Goal: Check status: Check status

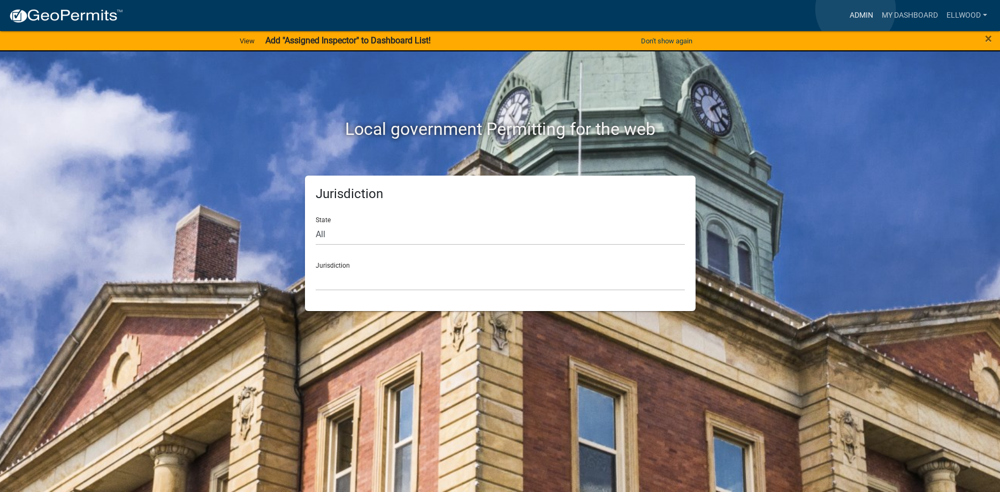
click at [856, 9] on link "Admin" at bounding box center [861, 15] width 32 height 20
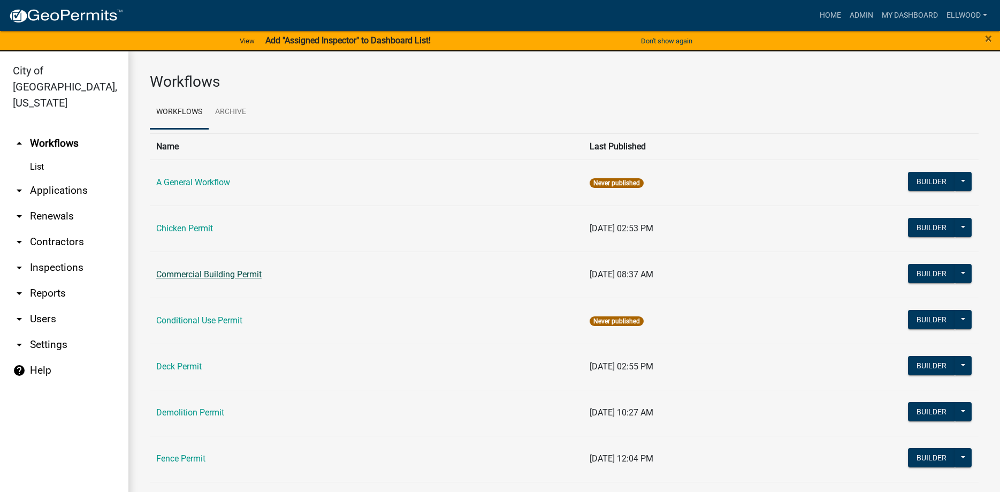
click at [187, 278] on link "Commercial Building Permit" at bounding box center [208, 274] width 105 height 10
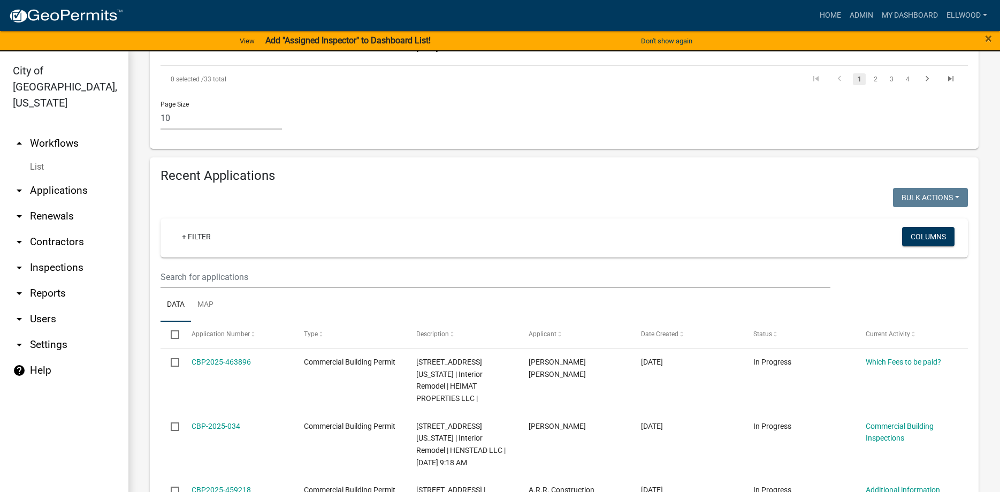
scroll to position [1037, 0]
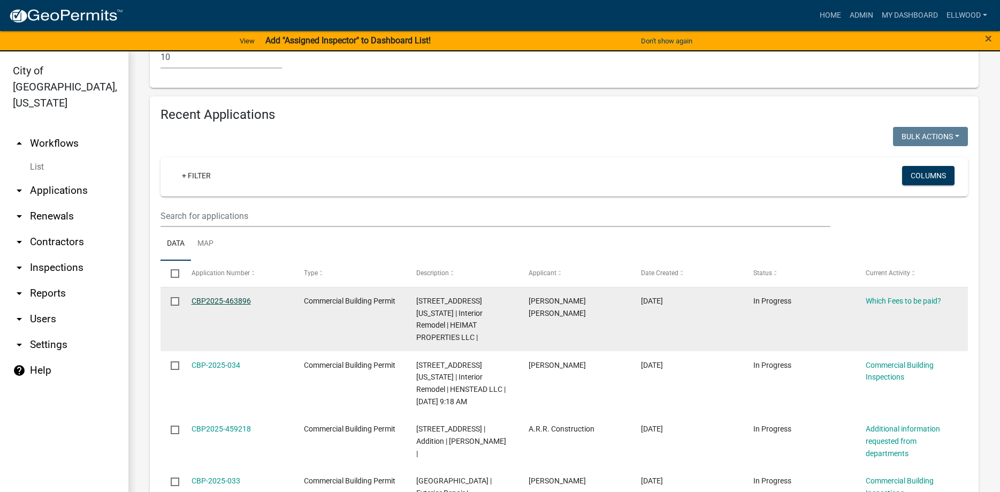
click at [217, 296] on link "CBP2025-463896" at bounding box center [221, 300] width 59 height 9
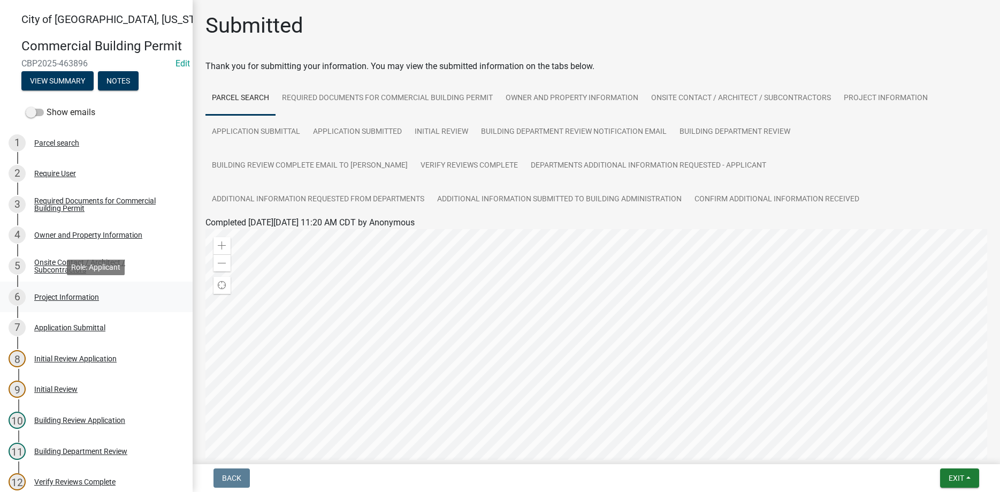
click at [56, 295] on div "Project Information" at bounding box center [66, 296] width 65 height 7
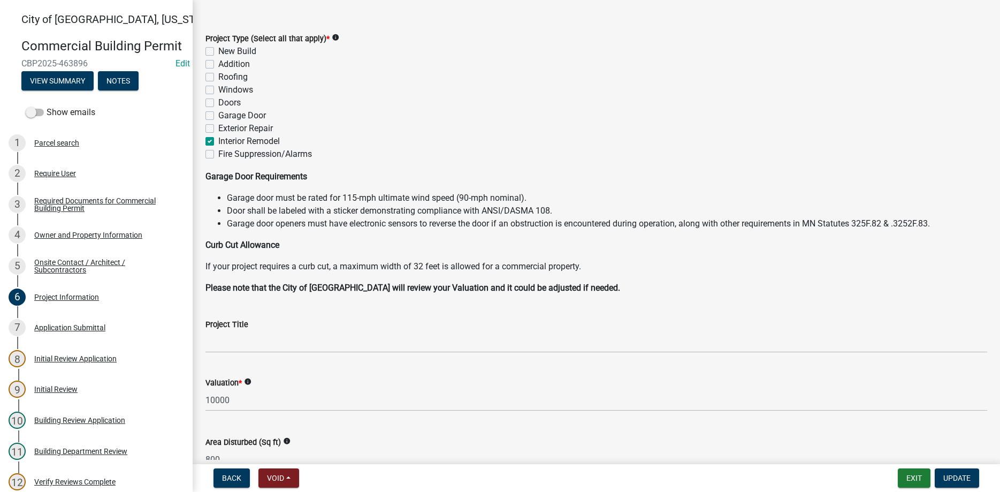
scroll to position [61, 0]
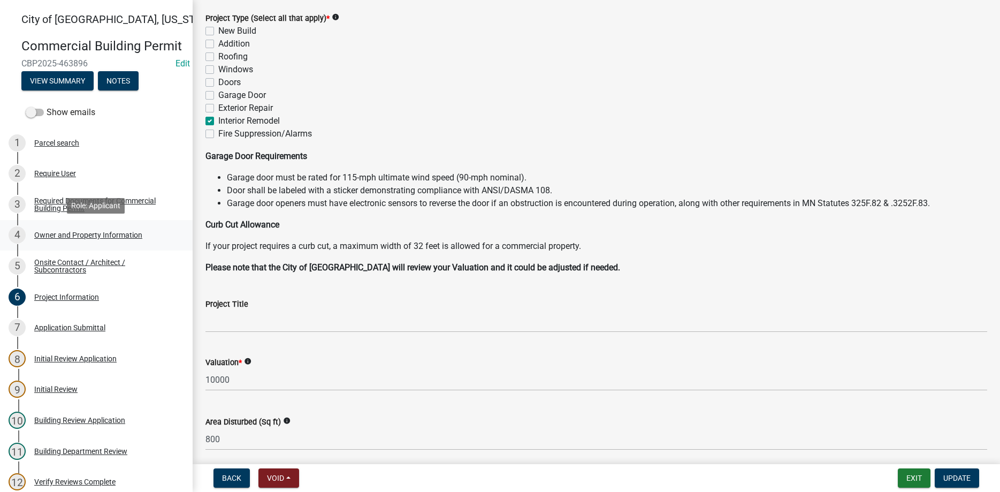
click at [76, 238] on div "Owner and Property Information" at bounding box center [88, 234] width 108 height 7
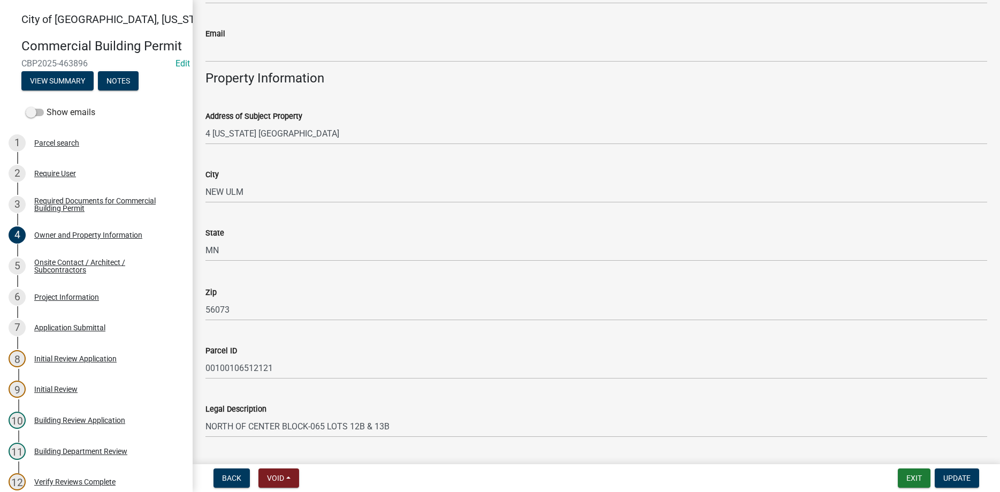
scroll to position [630, 0]
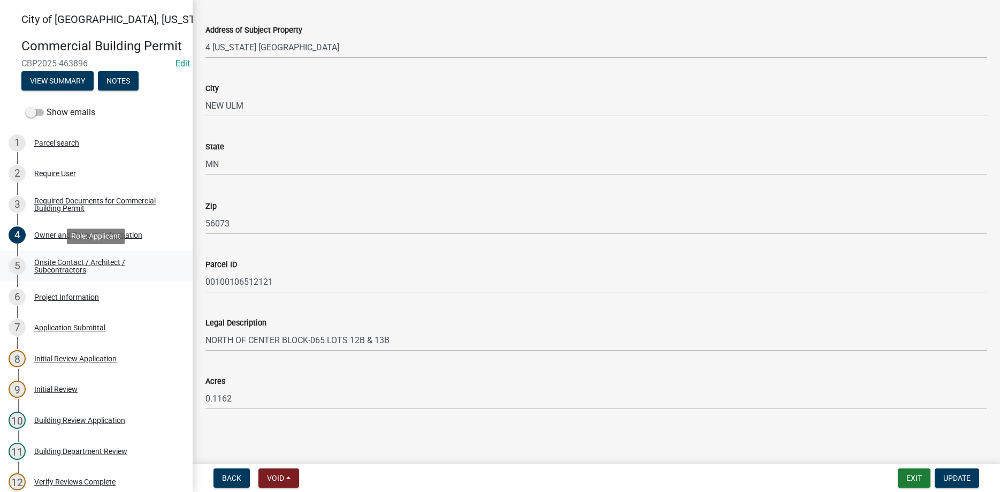
click at [72, 267] on div "Onsite Contact / Architect / Subcontractors" at bounding box center [104, 265] width 141 height 15
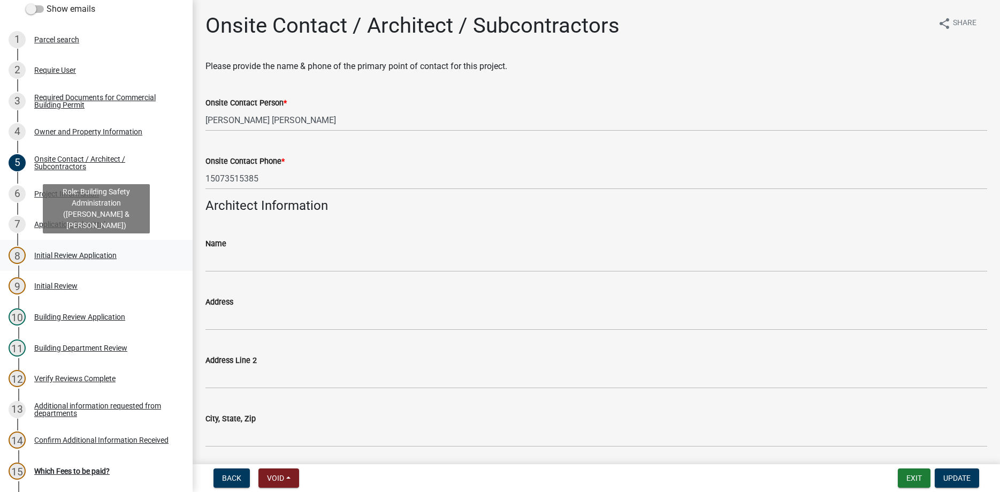
scroll to position [164, 0]
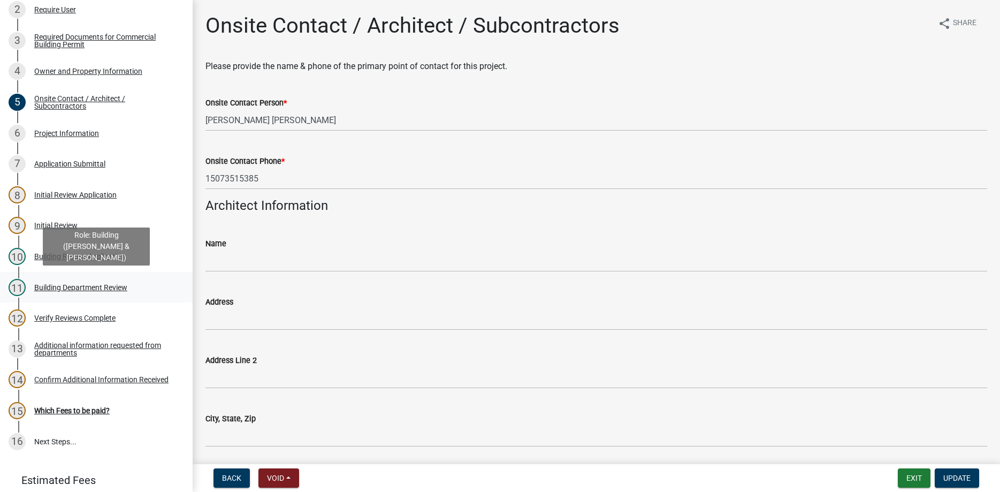
click at [72, 284] on div "Building Department Review" at bounding box center [80, 287] width 93 height 7
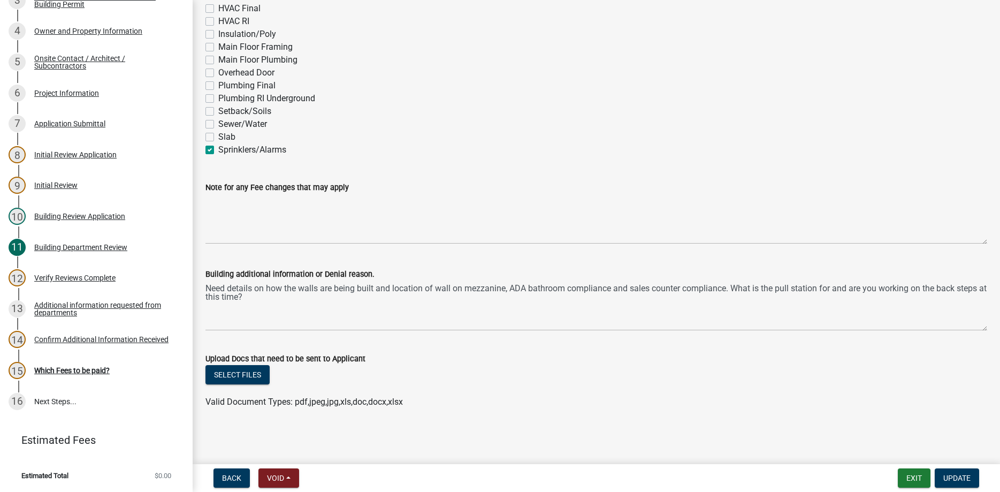
scroll to position [0, 0]
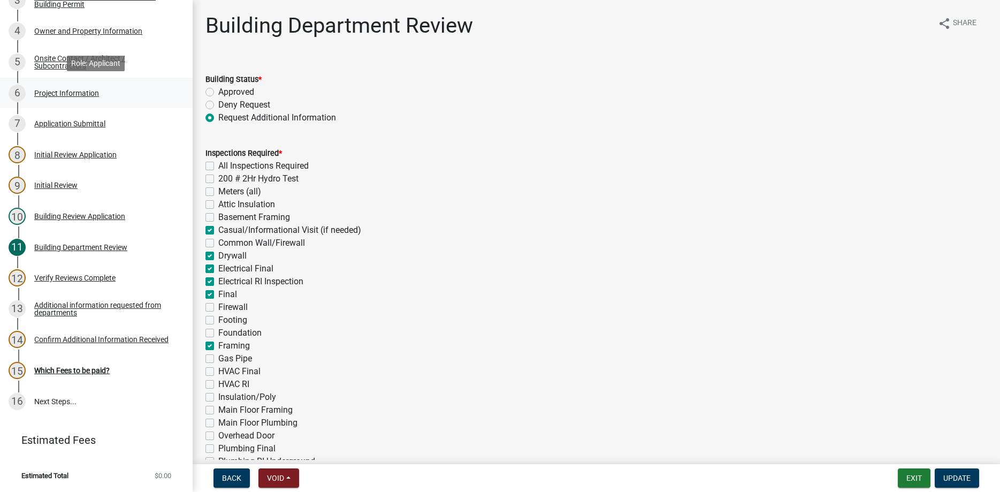
click at [79, 93] on div "Project Information" at bounding box center [66, 92] width 65 height 7
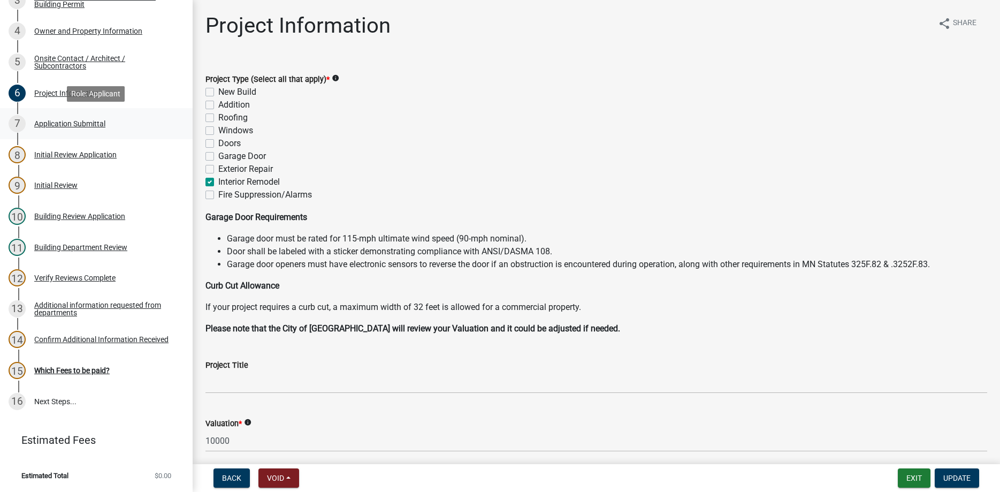
click at [53, 120] on div "Application Submittal" at bounding box center [69, 123] width 71 height 7
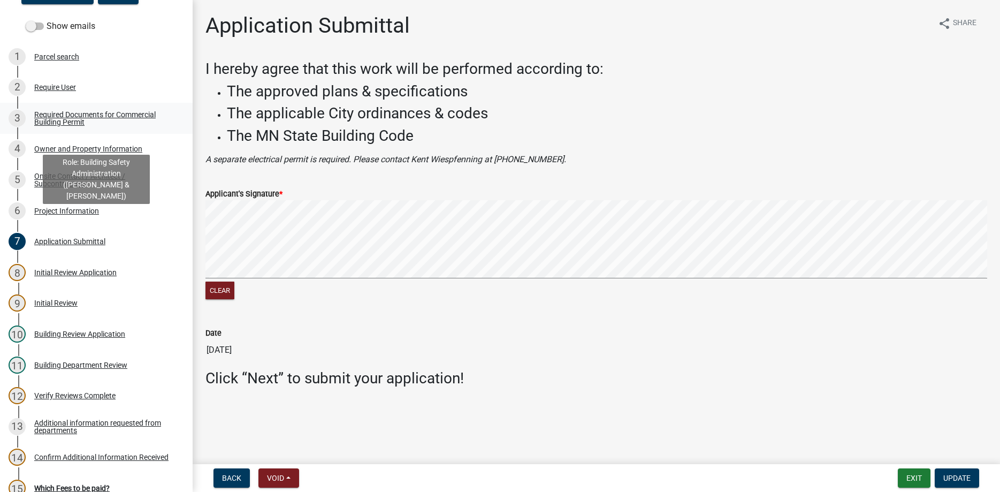
scroll to position [164, 0]
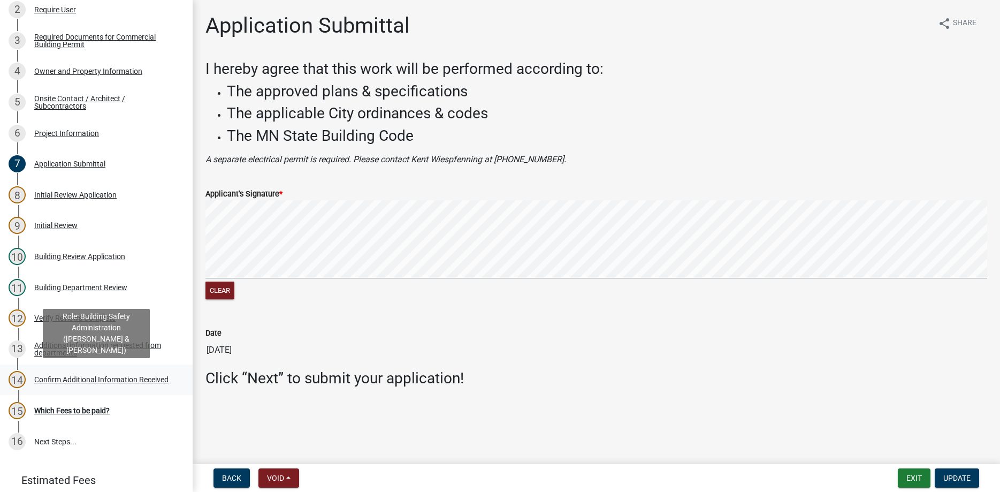
click at [76, 377] on div "Confirm Additional Information Received" at bounding box center [101, 379] width 134 height 7
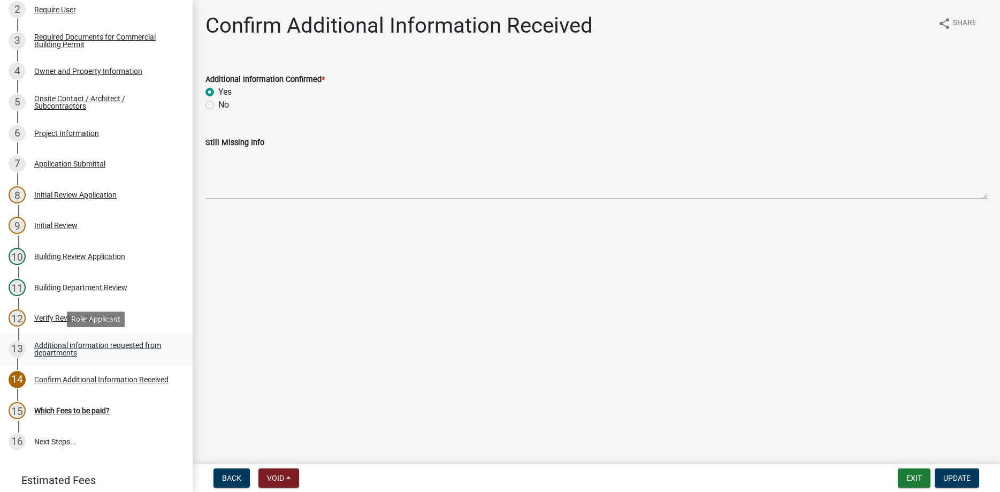
click at [46, 341] on div "Additional information requested from departments" at bounding box center [104, 348] width 141 height 15
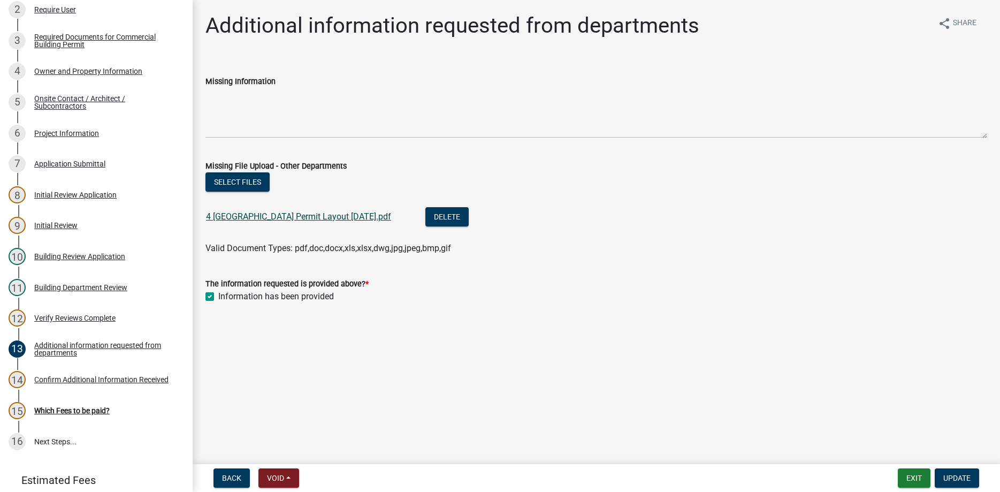
click at [263, 216] on link "4 [GEOGRAPHIC_DATA] Permit Layout [DATE].pdf" at bounding box center [298, 216] width 185 height 10
